Goal: Task Accomplishment & Management: Manage account settings

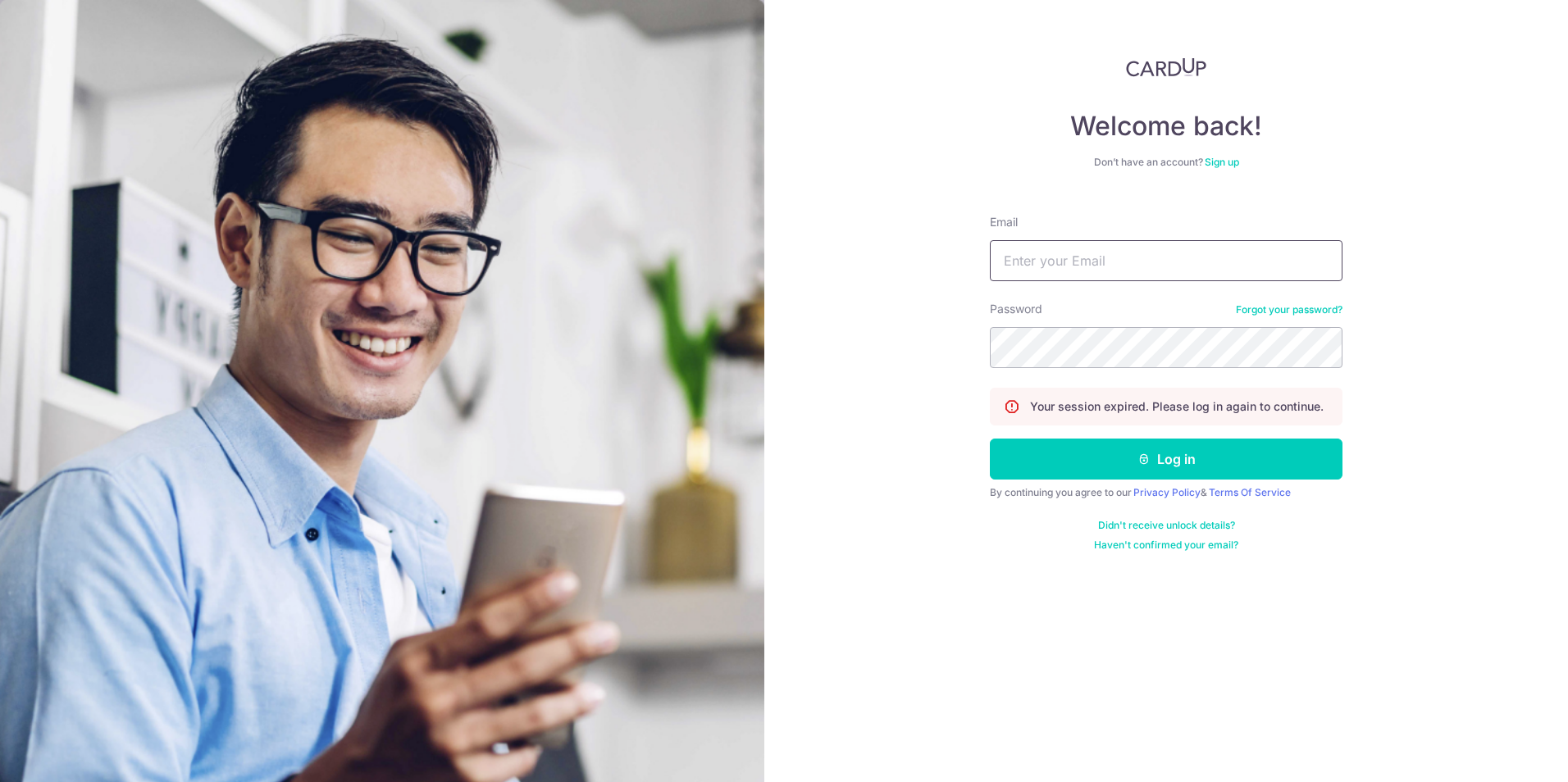
click at [1028, 260] on input "Email" at bounding box center [1166, 261] width 353 height 41
type input "[EMAIL_ADDRESS][DOMAIN_NAME]"
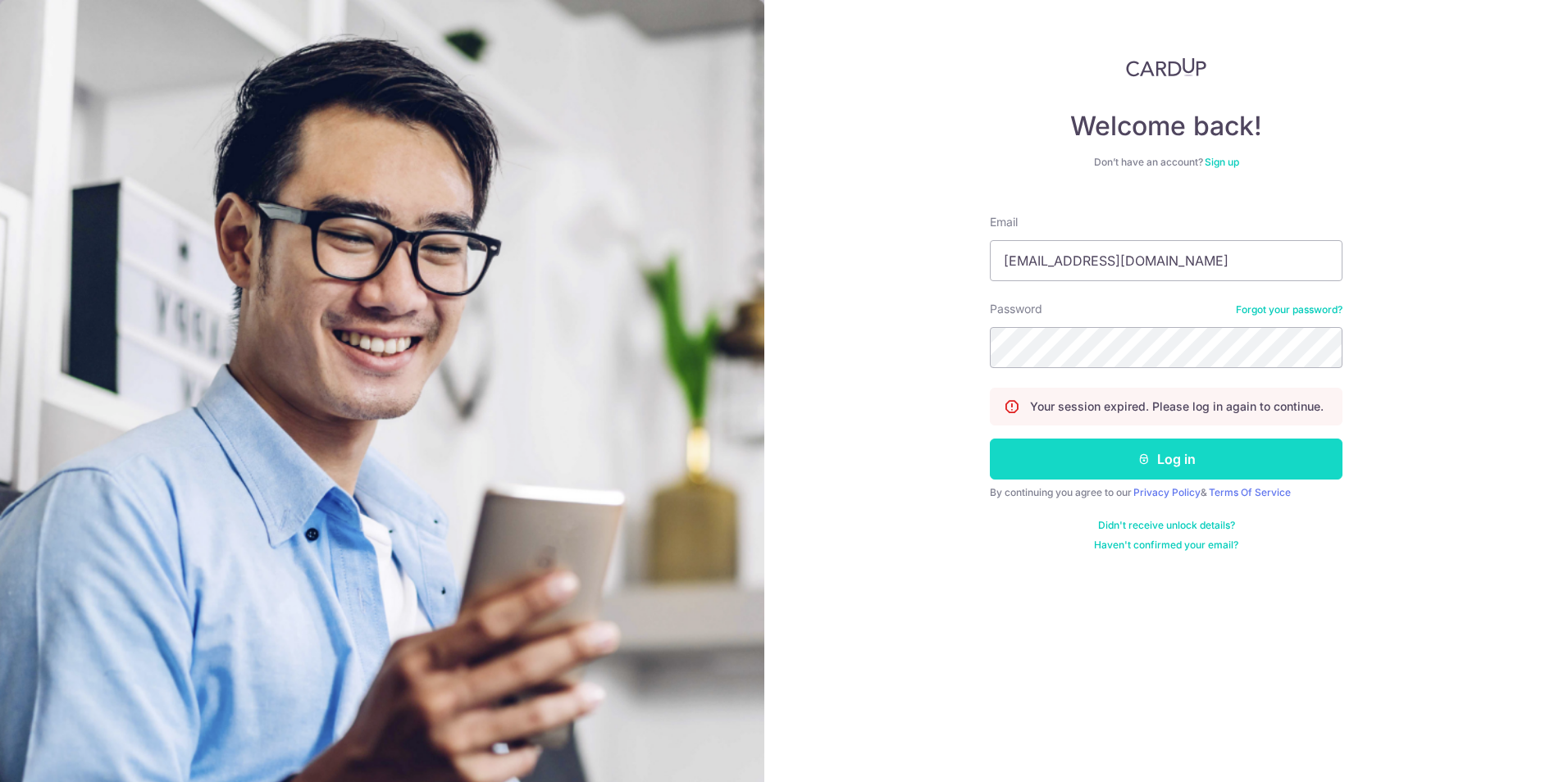
click at [1071, 461] on button "Log in" at bounding box center [1166, 459] width 353 height 41
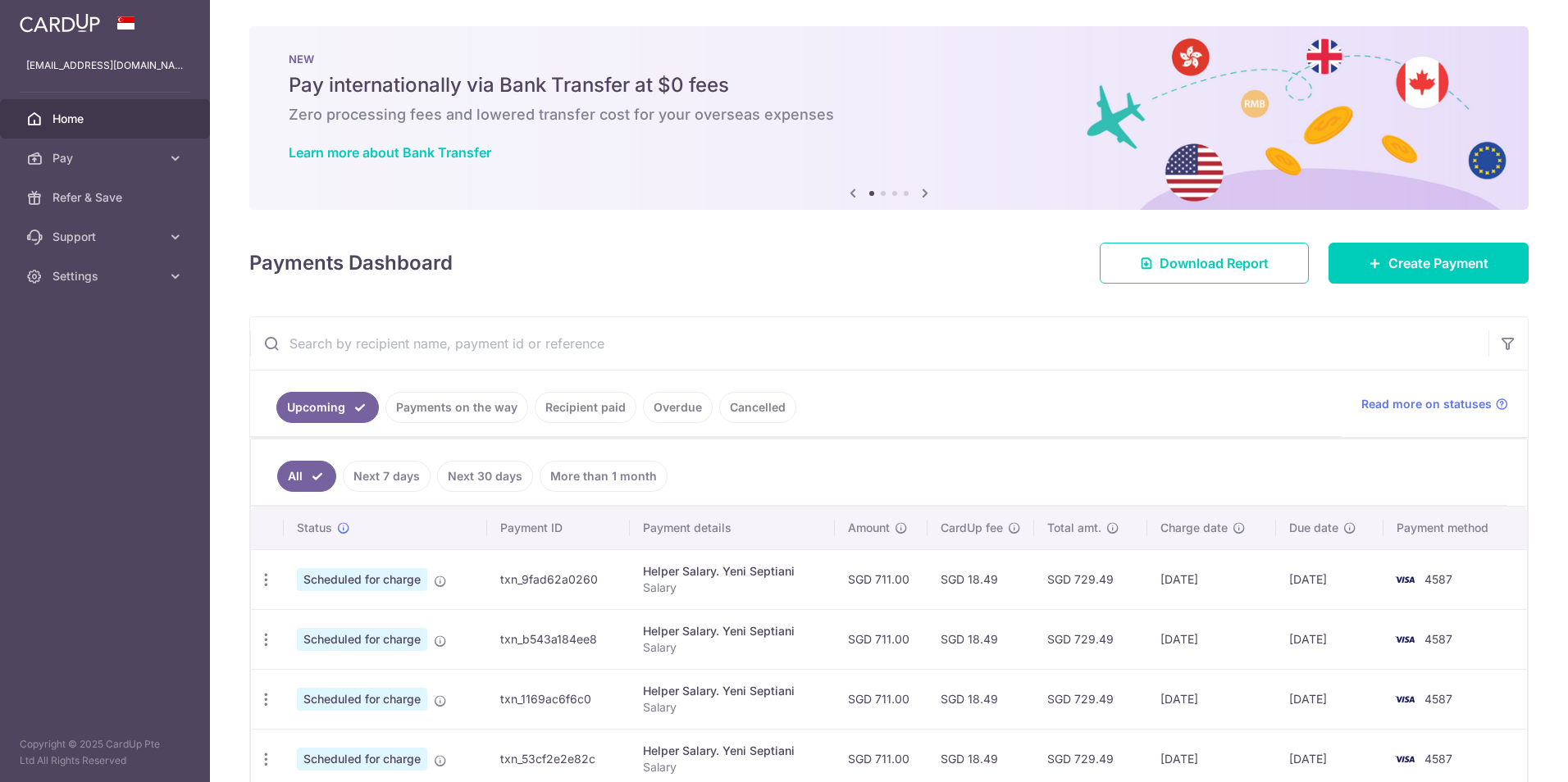
click at [465, 408] on link "Payments on the way" at bounding box center [457, 407] width 143 height 31
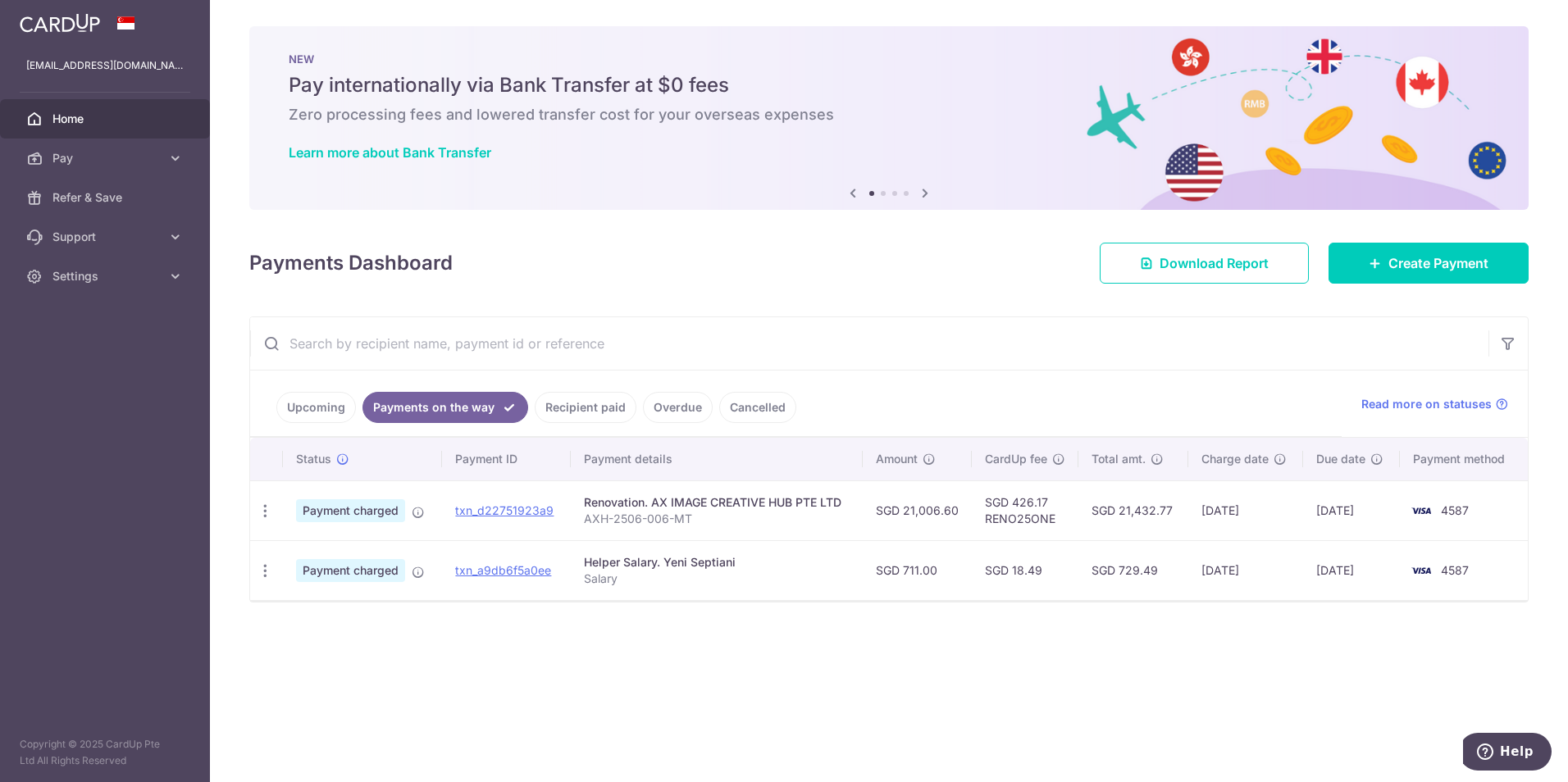
click at [549, 411] on link "Recipient paid" at bounding box center [585, 407] width 102 height 31
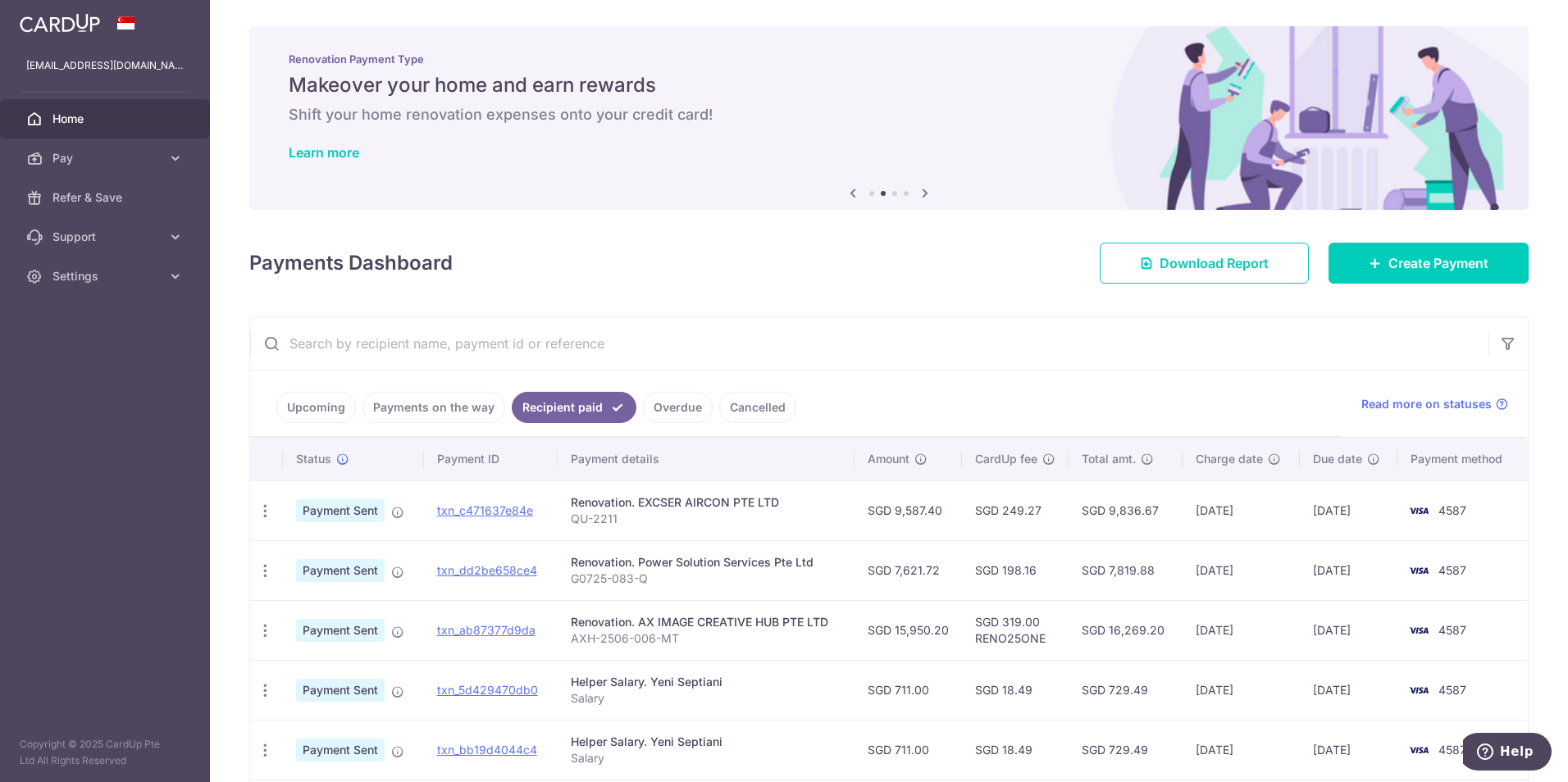
click at [669, 407] on link "Overdue" at bounding box center [678, 407] width 70 height 31
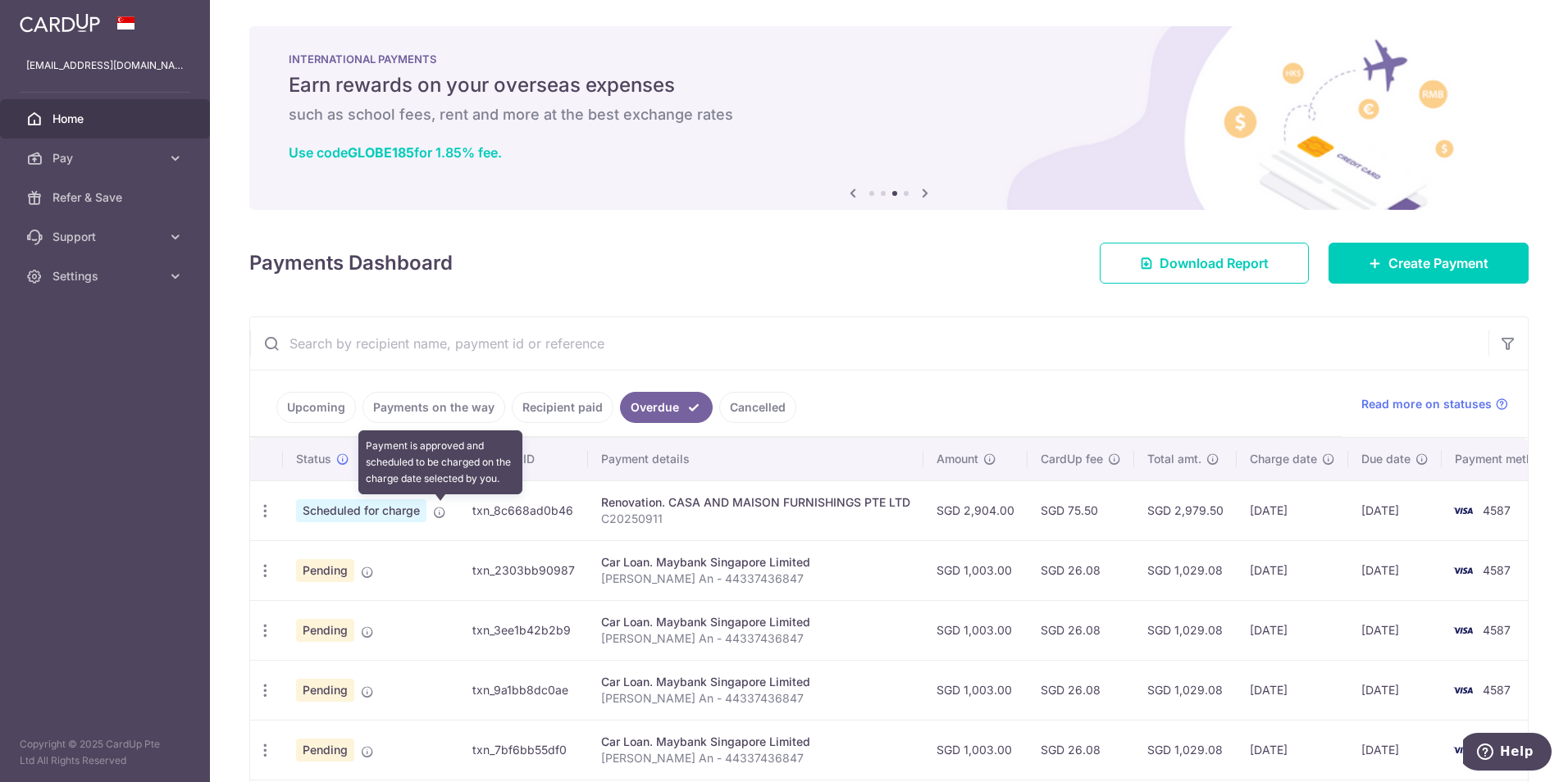
click at [435, 516] on icon at bounding box center [440, 513] width 13 height 13
click at [271, 515] on icon "button" at bounding box center [265, 511] width 17 height 17
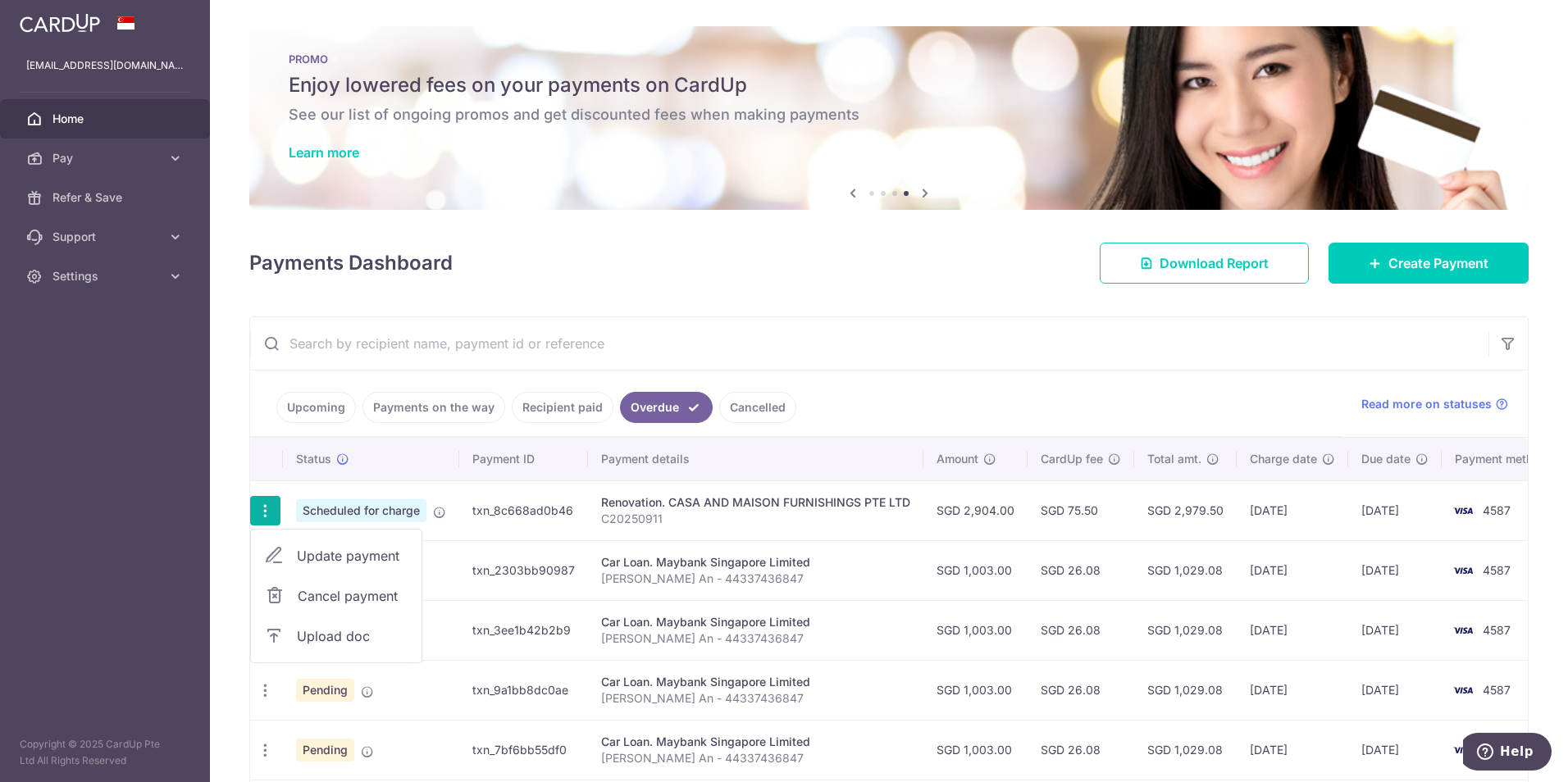
click at [314, 555] on span "Update payment" at bounding box center [352, 555] width 112 height 20
radio input "true"
type input "2,904.00"
type input "01/10/2025"
type input "C20250911"
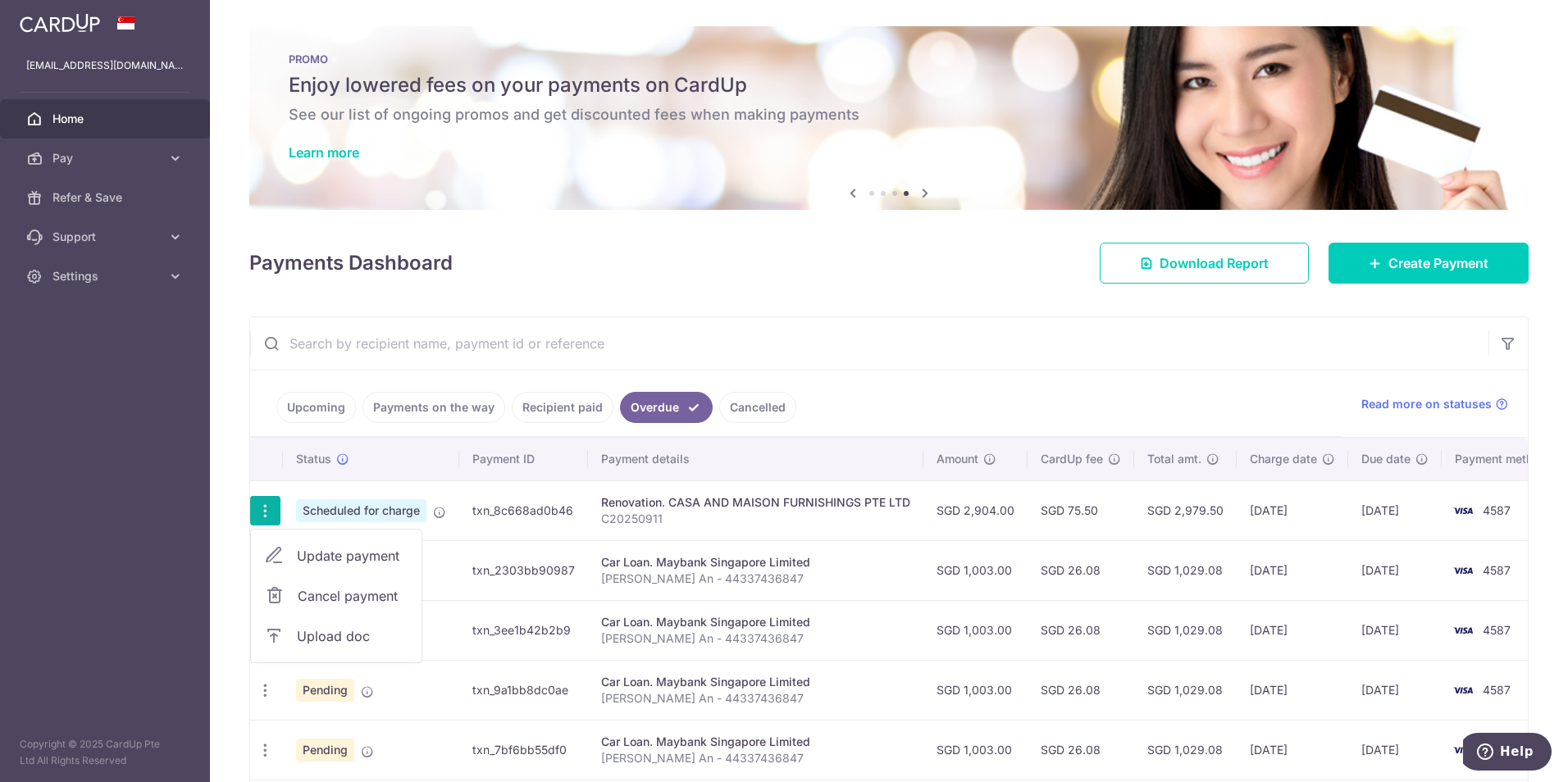
type input "50% deposit"
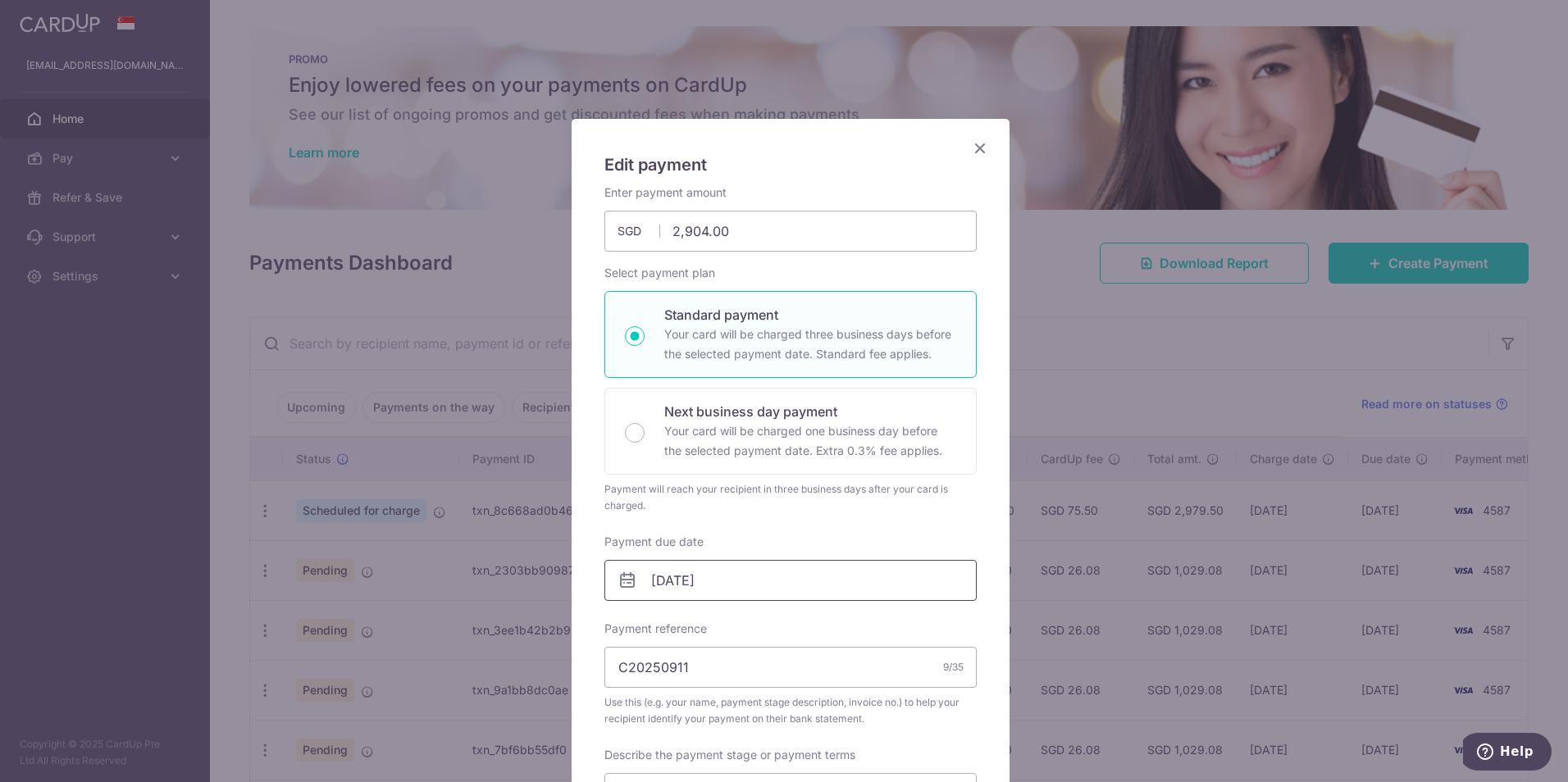
click at [766, 584] on input "01/10/2025" at bounding box center [791, 581] width 373 height 41
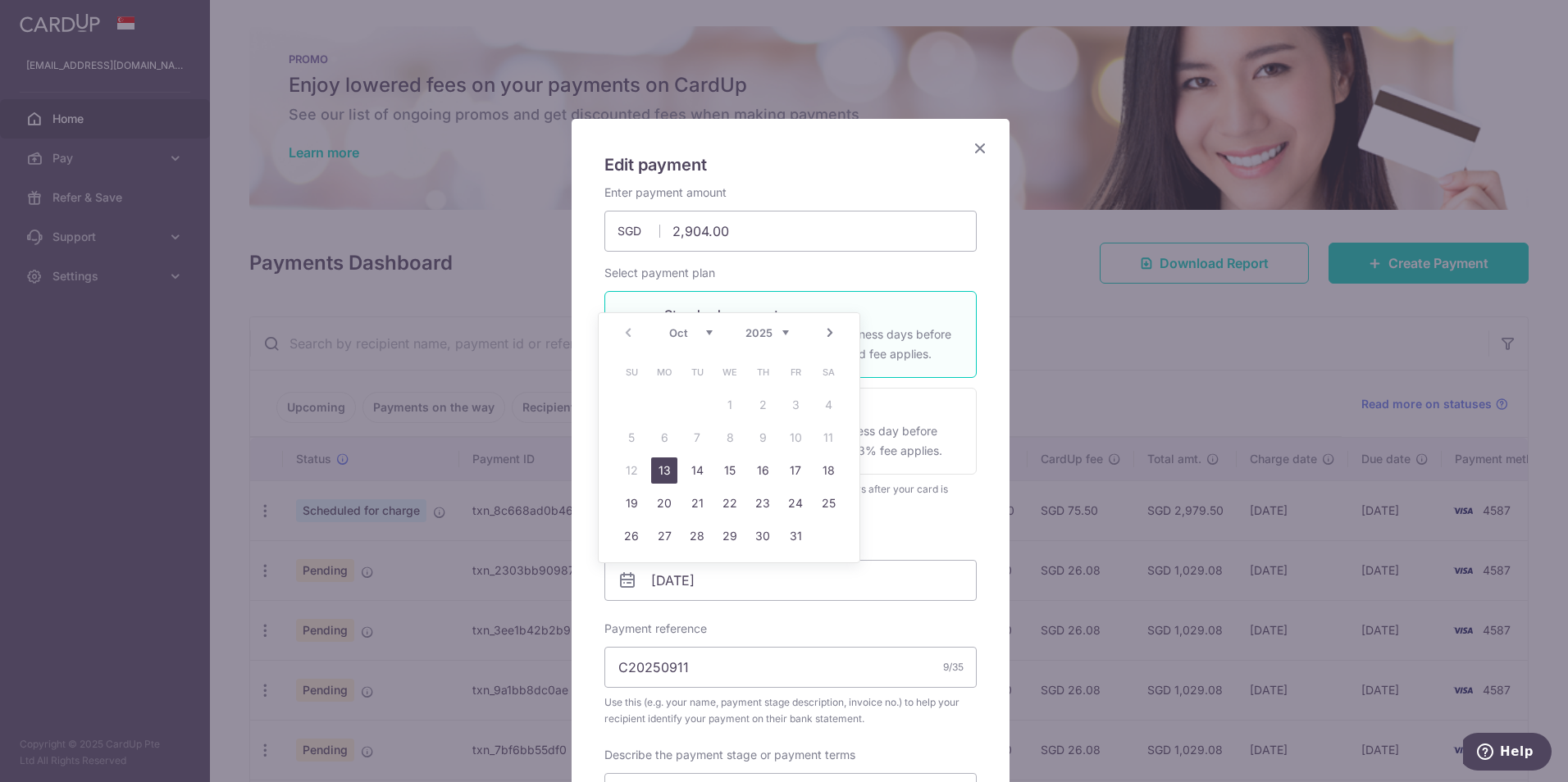
click at [661, 463] on link "13" at bounding box center [664, 471] width 26 height 26
type input "13/10/2025"
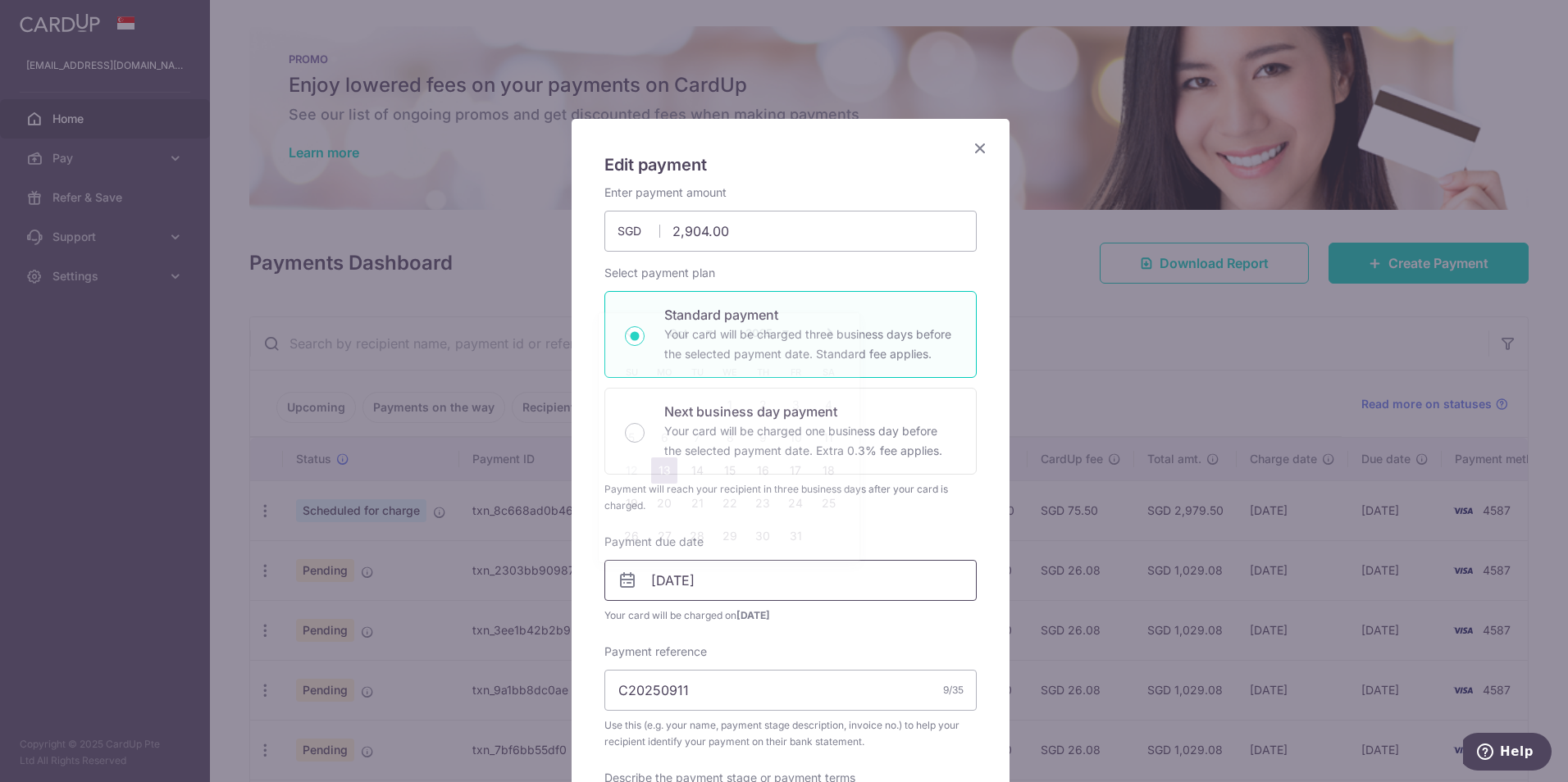
click at [798, 583] on input "13/10/2025" at bounding box center [791, 581] width 373 height 41
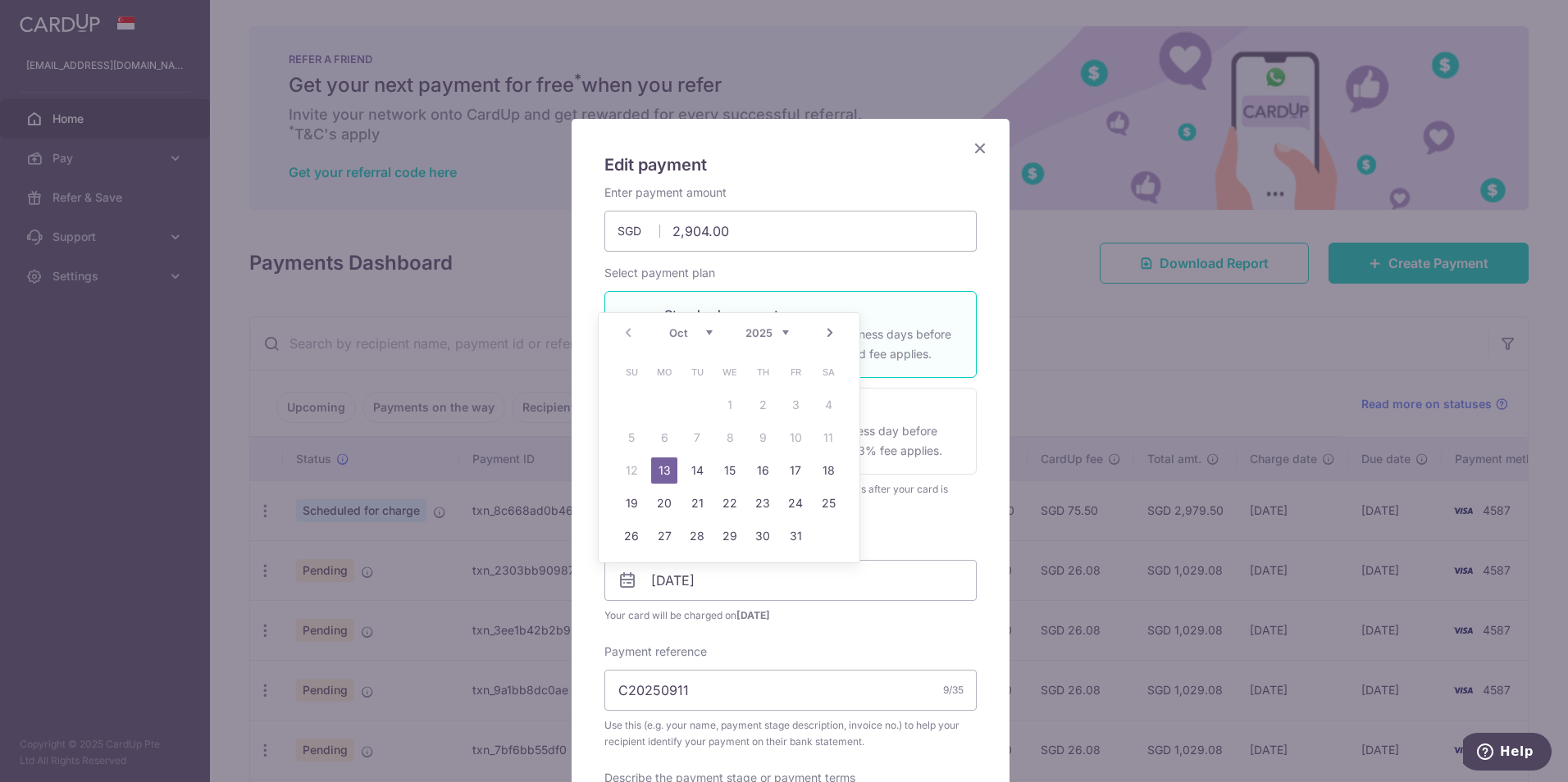
click at [673, 466] on link "13" at bounding box center [664, 471] width 26 height 26
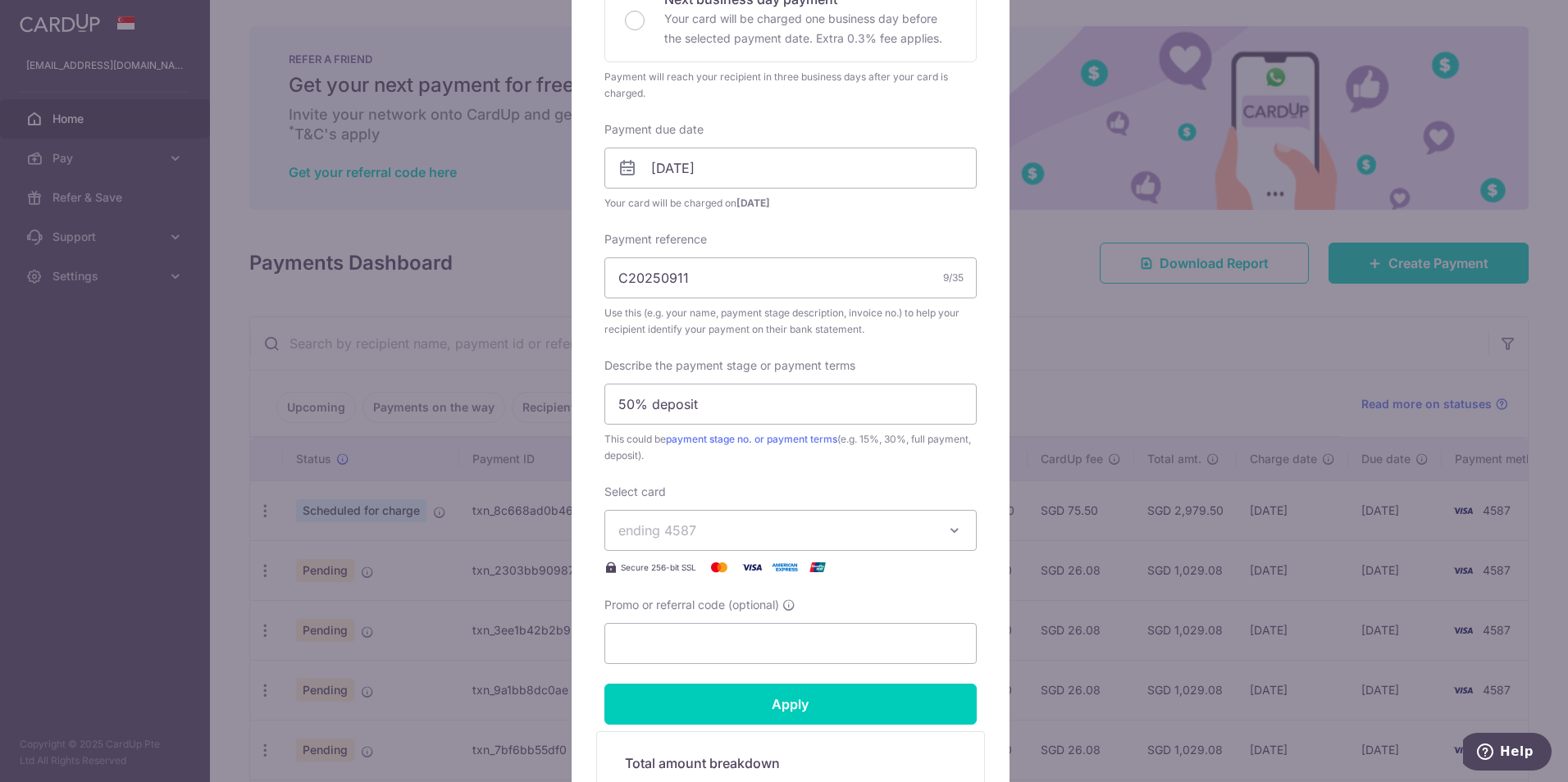
scroll to position [492, 0]
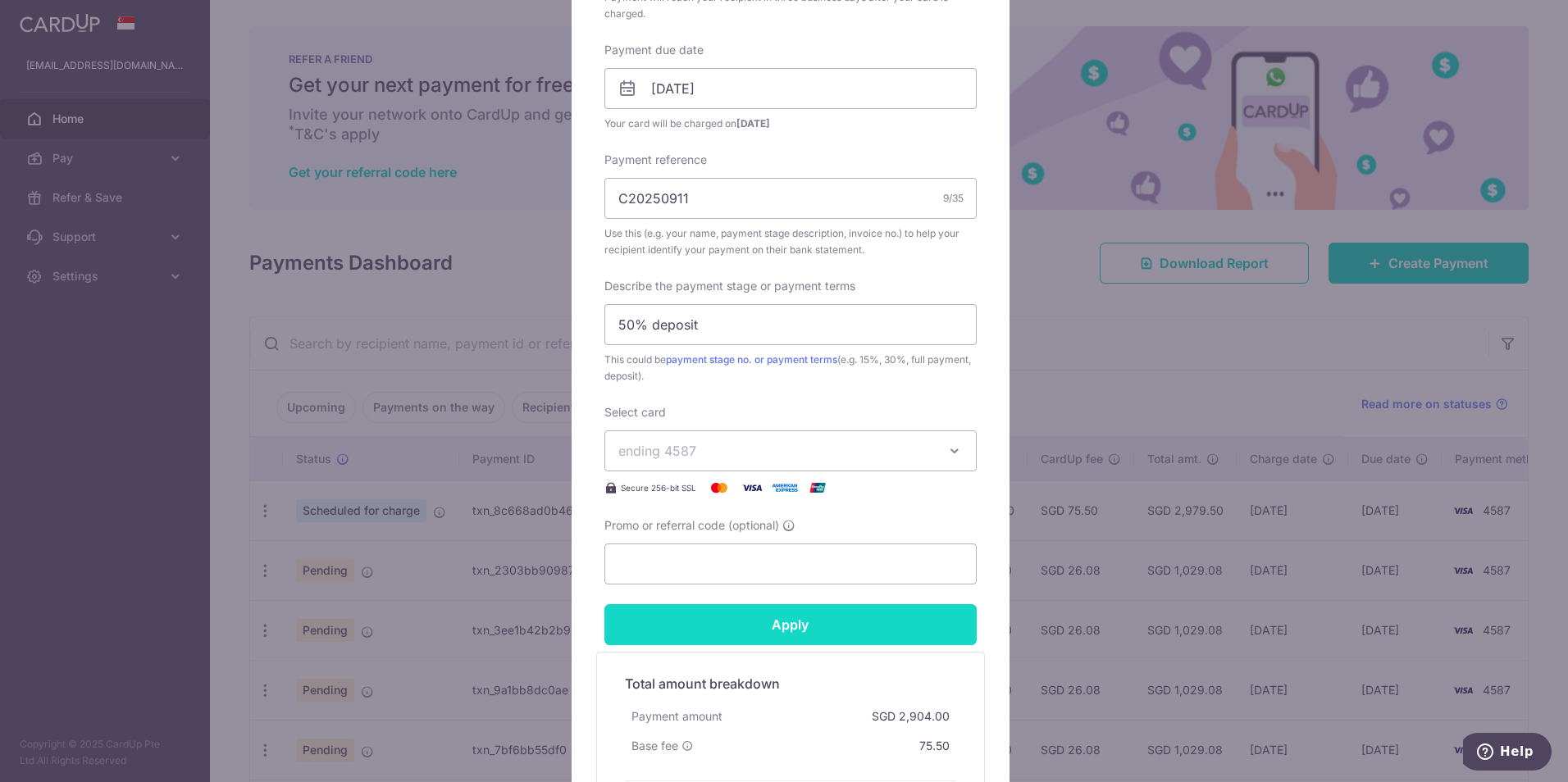
click at [801, 622] on input "Apply" at bounding box center [791, 625] width 373 height 41
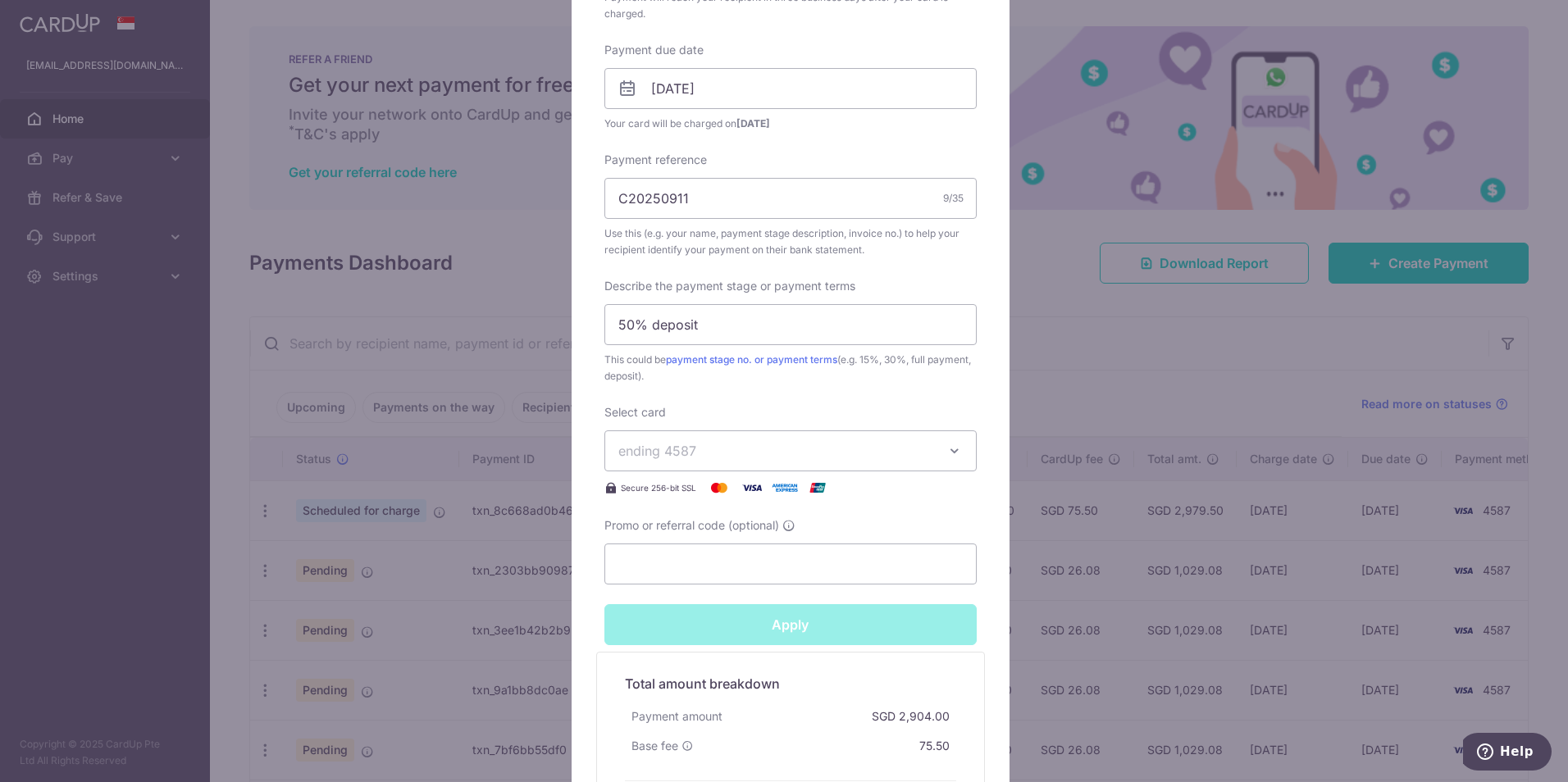
type input "Successfully Applied"
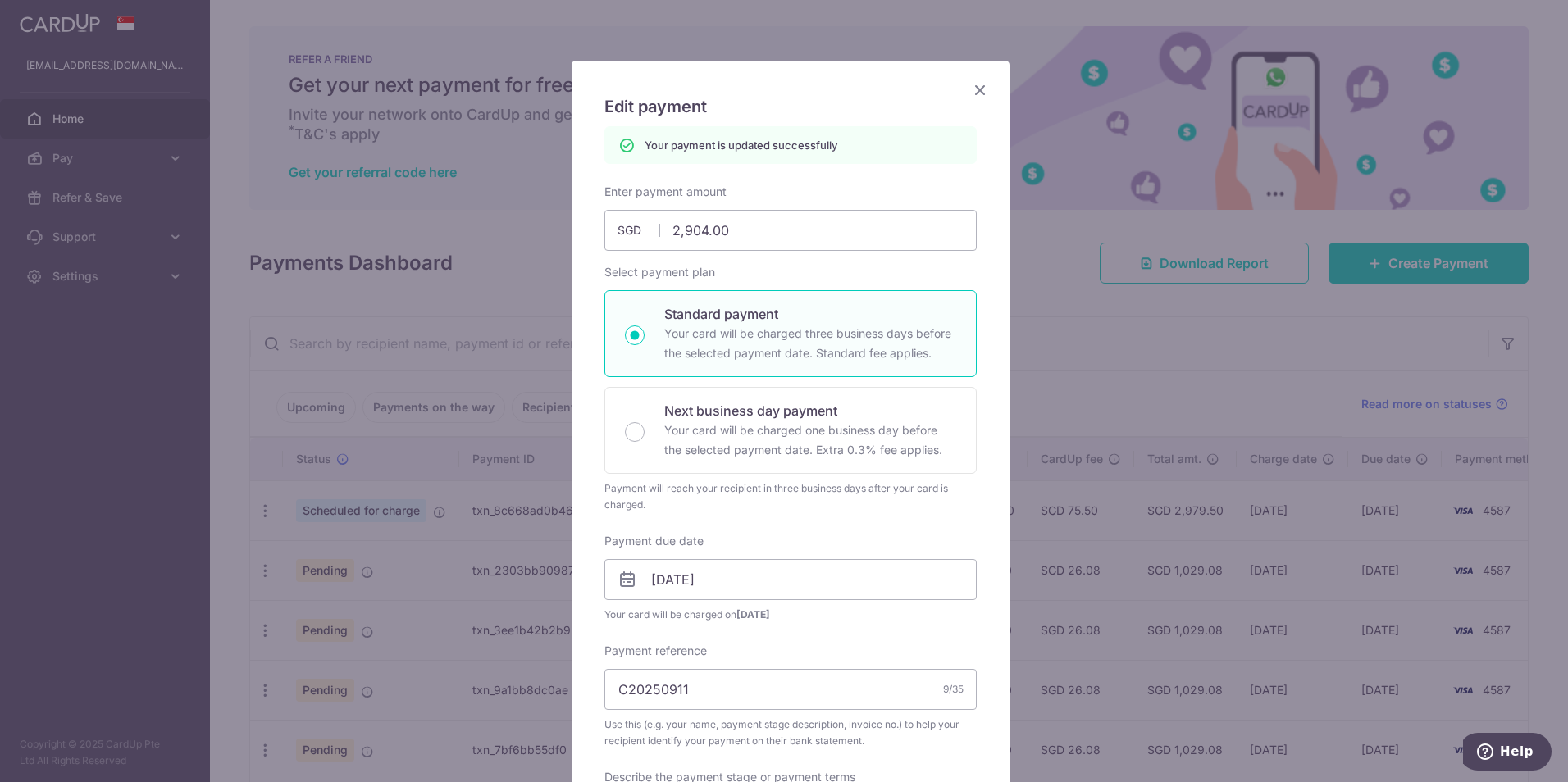
scroll to position [0, 0]
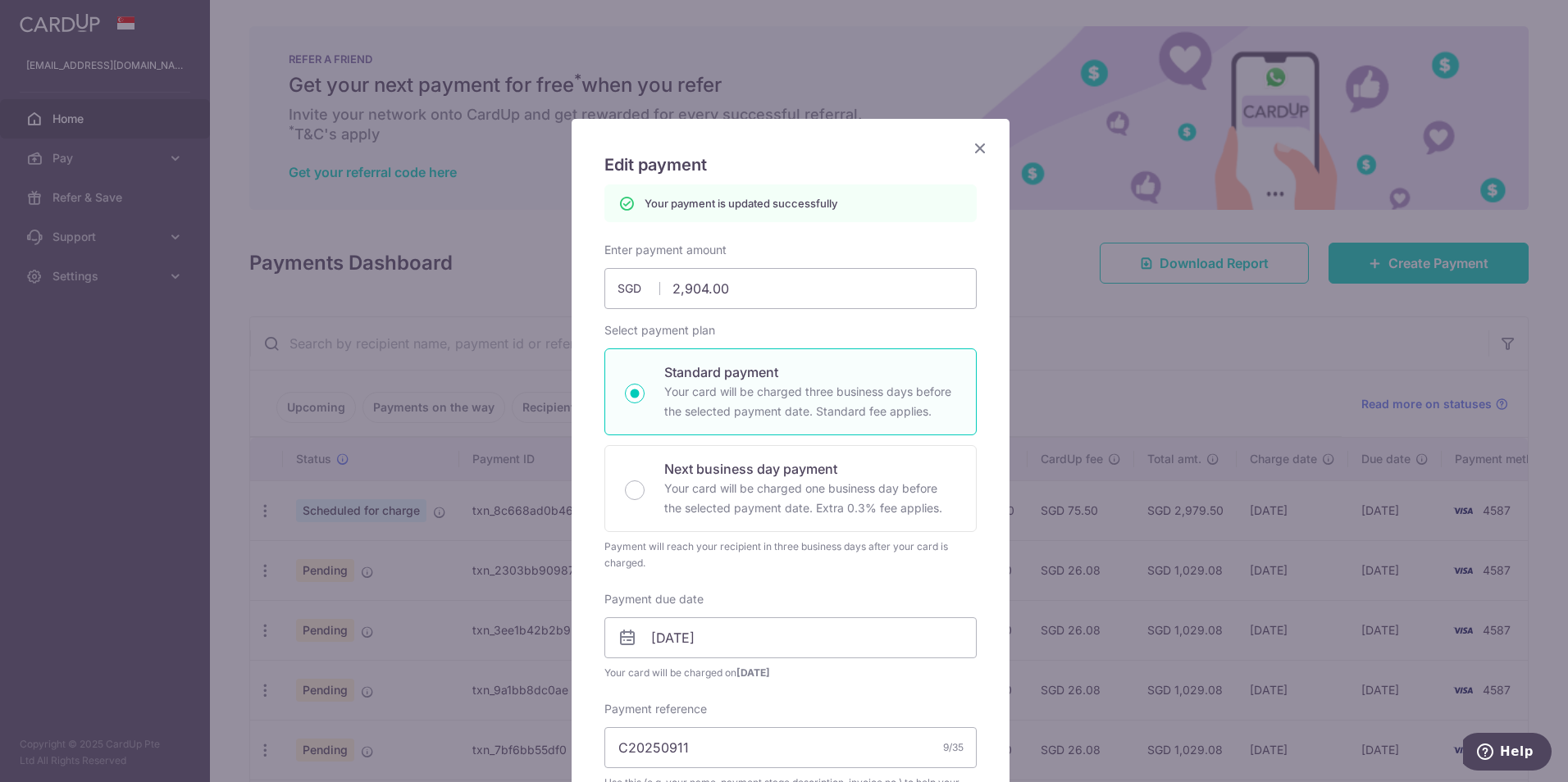
click at [1188, 354] on div "Edit payment By clicking apply, you will make changes to all payments to CASA A…" at bounding box center [784, 391] width 1568 height 782
